Goal: Check status: Check status

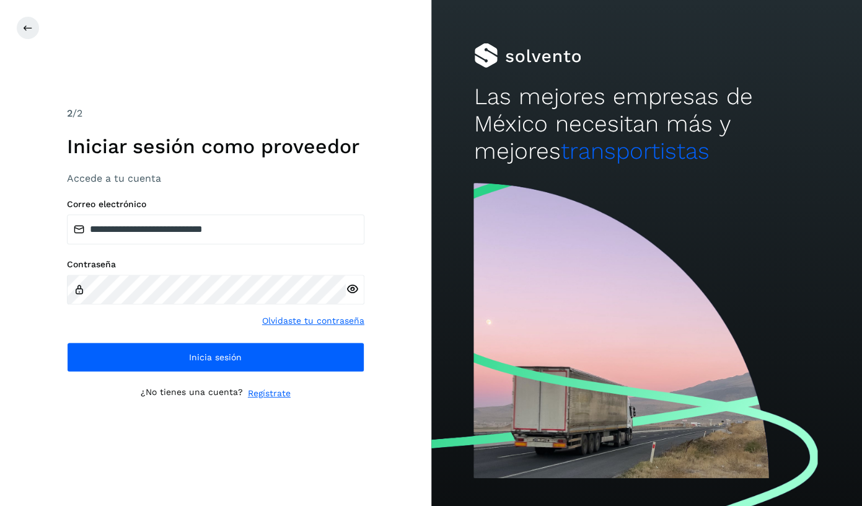
click at [309, 362] on button "Inicia sesión" at bounding box center [215, 357] width 297 height 30
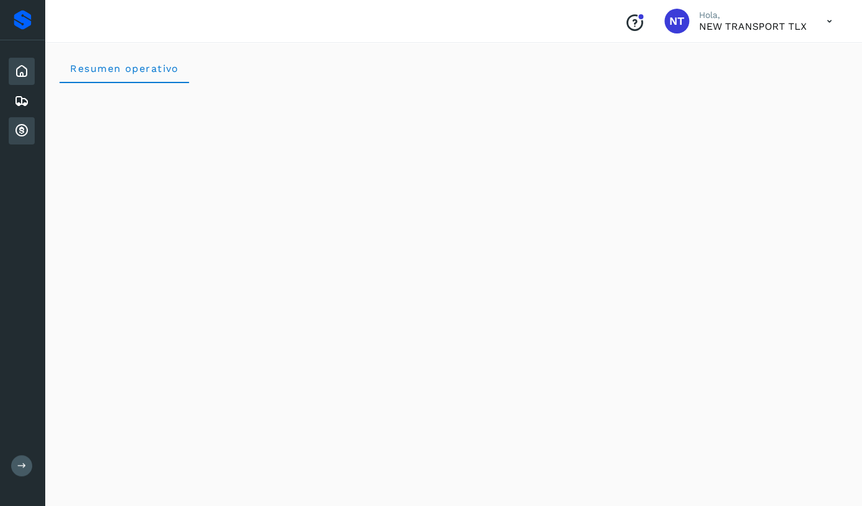
click at [30, 135] on div "Cuentas por cobrar" at bounding box center [22, 130] width 26 height 27
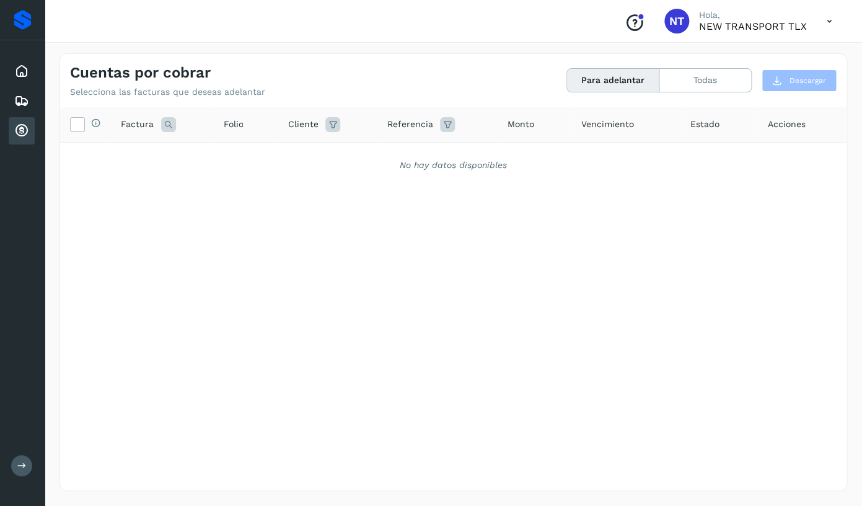
click at [684, 68] on div "Cuentas por cobrar Selecciona las facturas que deseas adelantar Para adelantar …" at bounding box center [453, 75] width 786 height 43
click at [685, 77] on button "Todas" at bounding box center [705, 80] width 92 height 23
